Goal: Find specific page/section: Find specific page/section

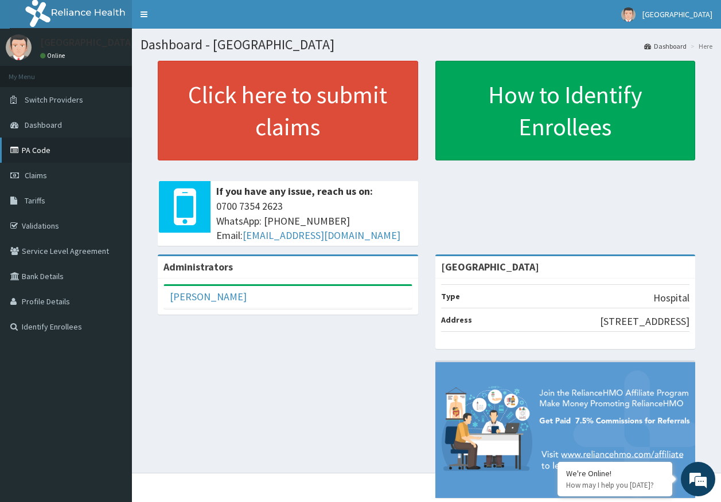
click at [44, 153] on link "PA Code" at bounding box center [66, 150] width 132 height 25
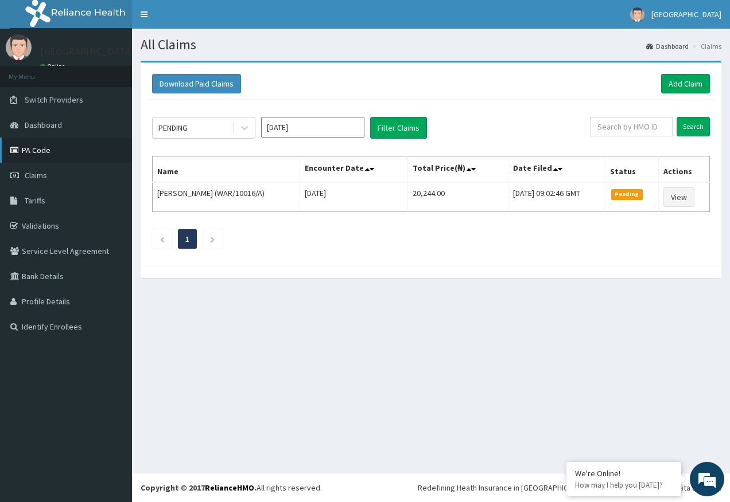
click at [46, 151] on link "PA Code" at bounding box center [66, 150] width 132 height 25
